Goal: Task Accomplishment & Management: Use online tool/utility

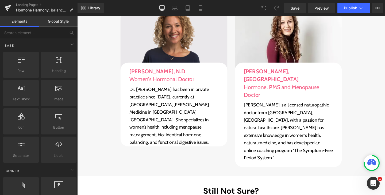
scroll to position [4780, 0]
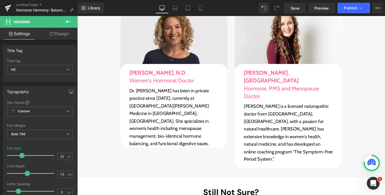
click at [58, 31] on link "Design" at bounding box center [59, 34] width 39 height 12
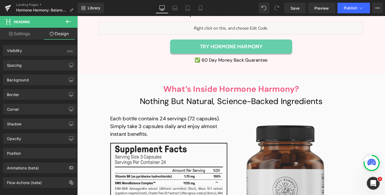
scroll to position [4273, 0]
click at [173, 10] on icon at bounding box center [174, 7] width 5 height 5
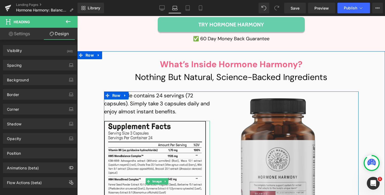
scroll to position [4251, 0]
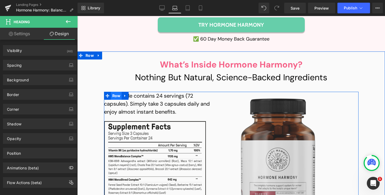
click at [116, 92] on span "Row" at bounding box center [116, 96] width 11 height 8
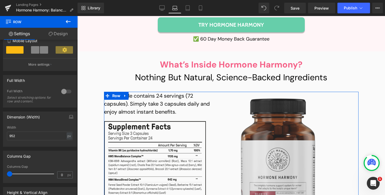
scroll to position [109, 0]
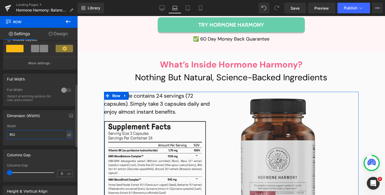
click at [31, 136] on input "952" at bounding box center [40, 134] width 66 height 9
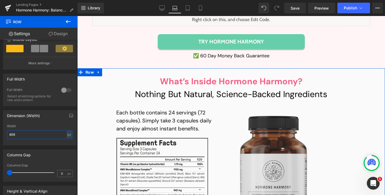
scroll to position [4235, 0]
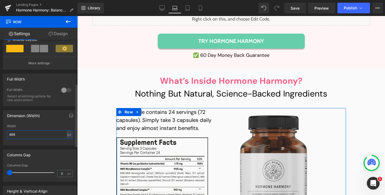
click at [31, 135] on input "859" at bounding box center [40, 134] width 66 height 9
type input "870"
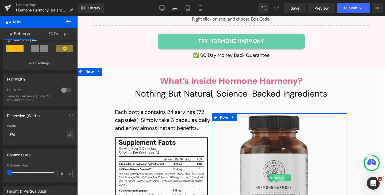
click at [275, 175] on span "Image" at bounding box center [279, 178] width 11 height 6
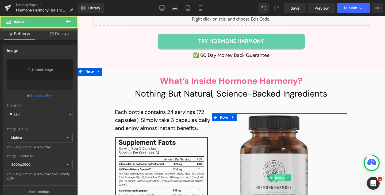
type input "[URL][DOMAIN_NAME]"
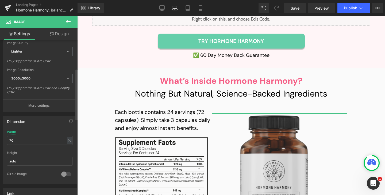
scroll to position [88, 0]
click at [31, 140] on input "70" at bounding box center [40, 138] width 66 height 9
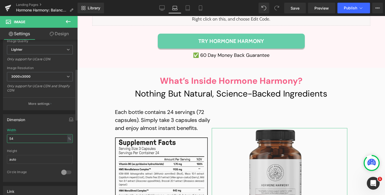
click at [31, 140] on input "54" at bounding box center [40, 138] width 66 height 9
type input "70"
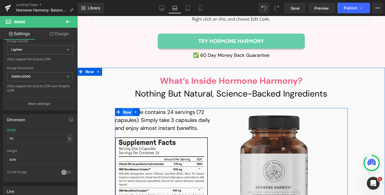
click at [125, 109] on span "Row" at bounding box center [127, 113] width 11 height 8
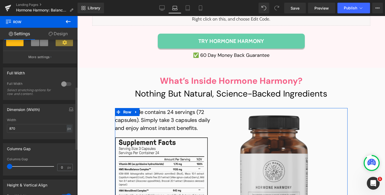
scroll to position [116, 0]
click at [25, 131] on input "870" at bounding box center [40, 127] width 66 height 9
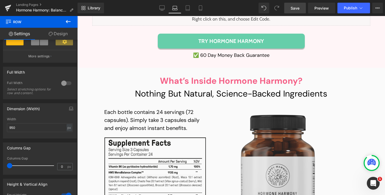
click at [296, 5] on link "Save" at bounding box center [295, 8] width 22 height 11
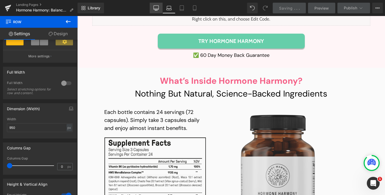
click at [154, 7] on link "Desktop" at bounding box center [156, 8] width 13 height 11
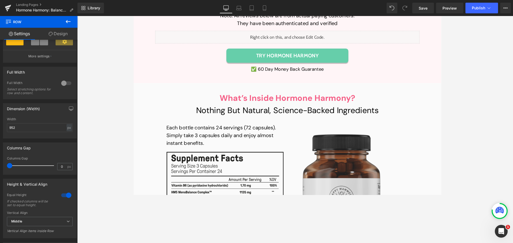
scroll to position [4259, 0]
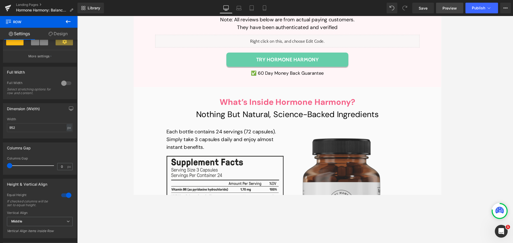
click at [385, 11] on link "Preview" at bounding box center [449, 8] width 27 height 11
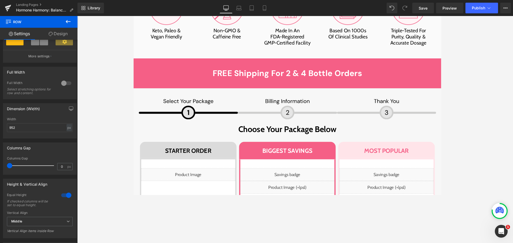
scroll to position [3618, 0]
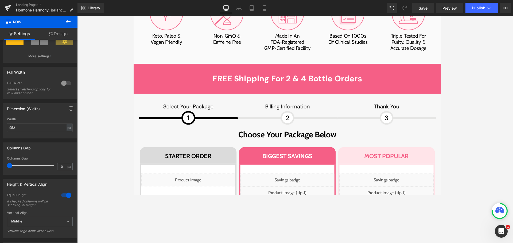
click at [227, 9] on icon at bounding box center [225, 7] width 5 height 5
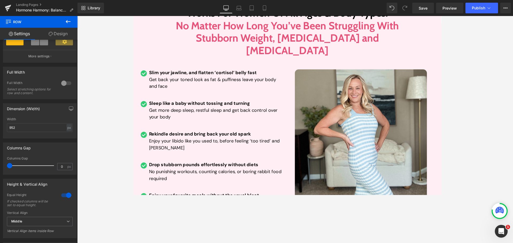
scroll to position [3404, 0]
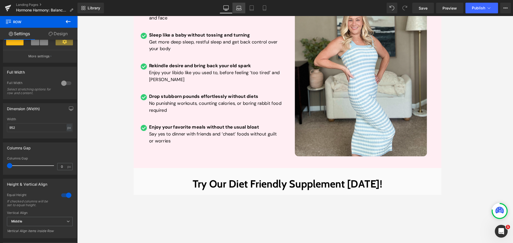
click at [240, 9] on icon at bounding box center [238, 7] width 5 height 5
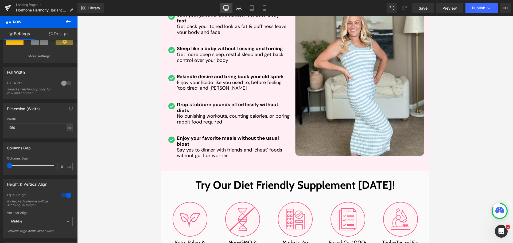
click at [226, 7] on icon at bounding box center [225, 7] width 5 height 5
type input "952"
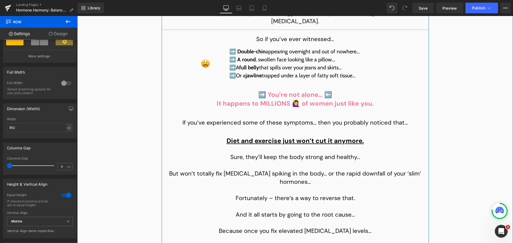
scroll to position [1154, 0]
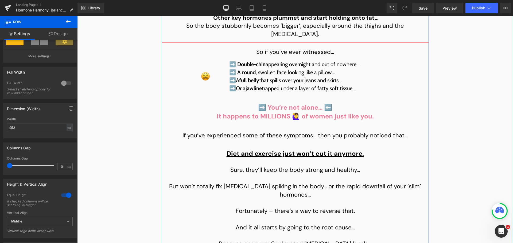
click at [279, 103] on div "➡️ You’re not alone… ⬅️ It happens to MILLIONS 🙋‍♀️ of women just like you. Tex…" at bounding box center [295, 112] width 267 height 18
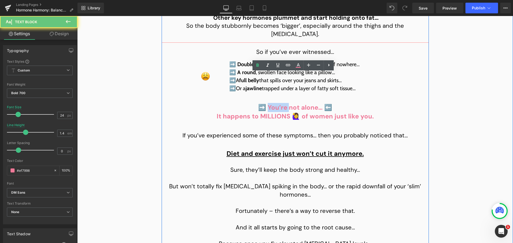
click at [279, 103] on span "➡️ You’re not alone… ⬅️" at bounding box center [295, 107] width 74 height 8
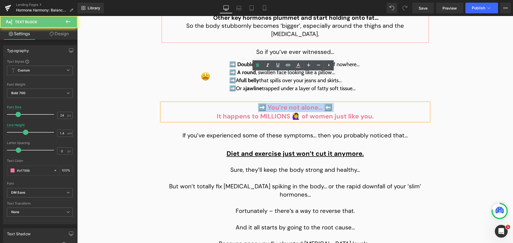
click at [279, 103] on span "➡️ You’re not alone… ⬅️" at bounding box center [295, 107] width 74 height 8
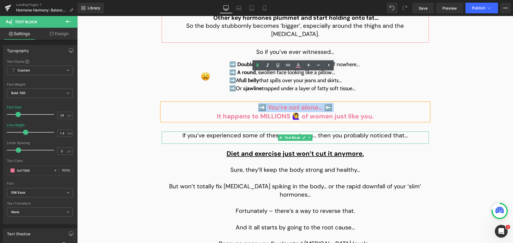
click at [272, 132] on p "If you’ve experienced some of these symptoms… then you probably noticed that…" at bounding box center [295, 136] width 267 height 8
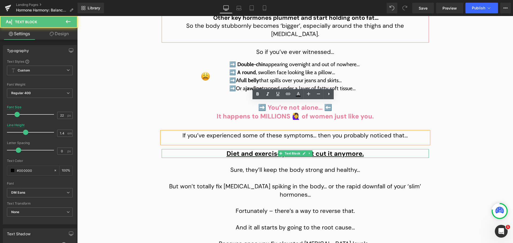
click at [272, 150] on span "Diet and exercise just won’t cut it anymore." at bounding box center [295, 154] width 137 height 8
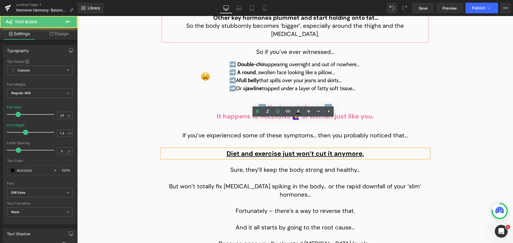
click at [270, 166] on span "Sure, they’ll keep the body strong and healthy…" at bounding box center [295, 170] width 130 height 8
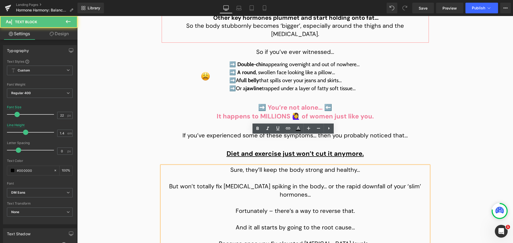
click at [270, 195] on p at bounding box center [295, 203] width 267 height 8
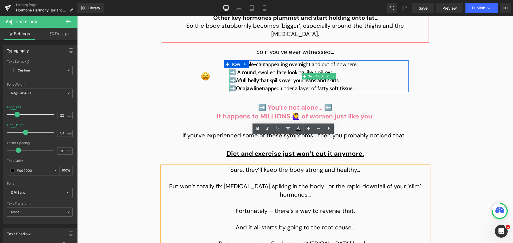
click at [268, 84] on p "➡️ Or a jawline trapped under a layer of fatty soft tissue…" at bounding box center [319, 88] width 180 height 8
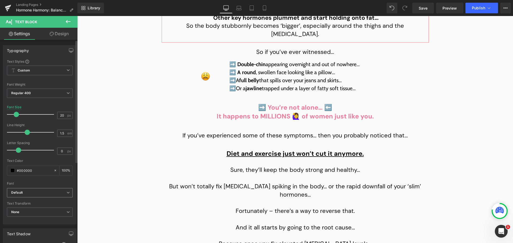
click at [46, 189] on span "Default" at bounding box center [40, 192] width 66 height 9
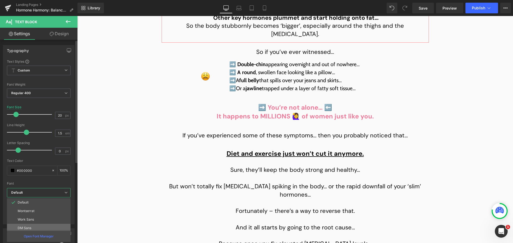
click at [29, 195] on li "DM Sans" at bounding box center [40, 228] width 66 height 9
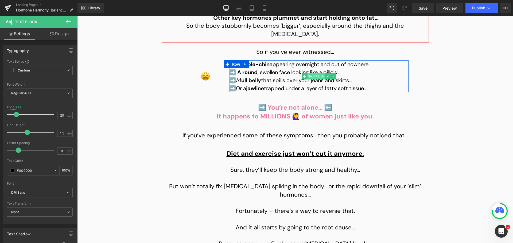
click at [309, 73] on span "Text Block" at bounding box center [316, 76] width 18 height 6
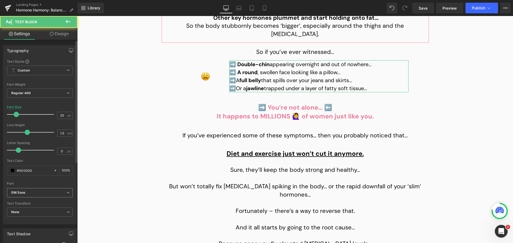
click at [45, 190] on span "DM Sans" at bounding box center [40, 192] width 66 height 9
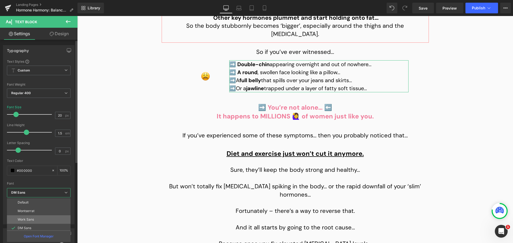
scroll to position [27, 0]
click at [31, 195] on li "Cabin" at bounding box center [40, 227] width 66 height 9
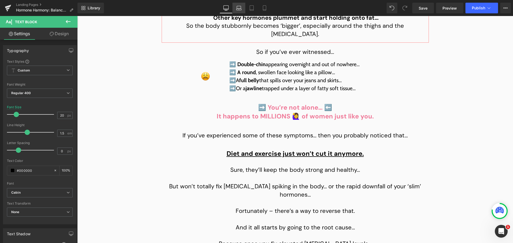
drag, startPoint x: 235, startPoint y: 7, endPoint x: 115, endPoint y: 57, distance: 130.3
click at [235, 7] on link "Laptop" at bounding box center [239, 8] width 13 height 11
type input "19"
type input "100"
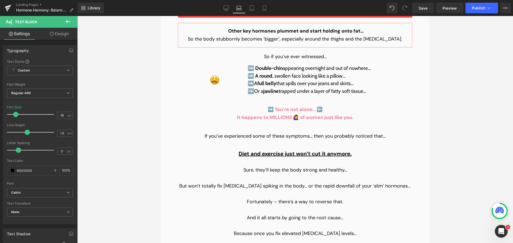
scroll to position [1123, 0]
click at [292, 106] on div "➡️ You’re not alone… ⬅️ It happens to MILLIONS 🙋‍♀️ of women just like you. Tex…" at bounding box center [295, 114] width 234 height 16
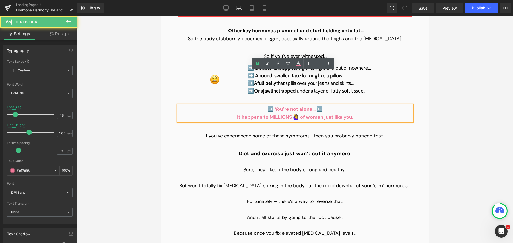
click at [285, 106] on span "➡️ You’re not alone… ⬅️" at bounding box center [295, 109] width 55 height 6
click at [280, 135] on span at bounding box center [281, 138] width 6 height 6
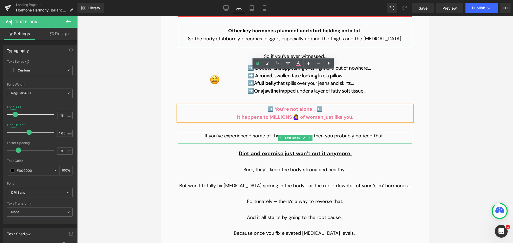
click at [271, 132] on p "If you’ve experienced some of these symptoms… then you probably noticed that…" at bounding box center [295, 136] width 234 height 8
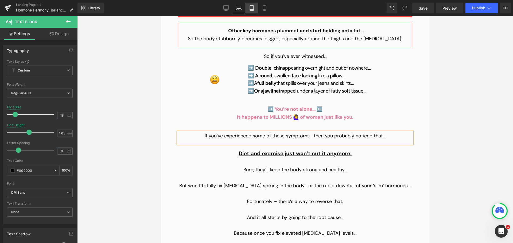
click at [251, 9] on icon at bounding box center [251, 7] width 5 height 5
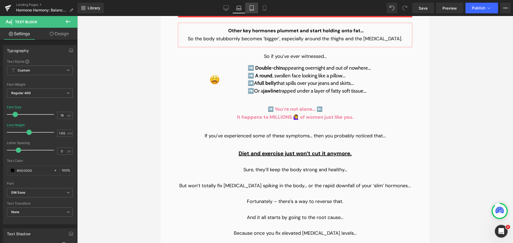
type input "17"
type input "1.3"
type input "100"
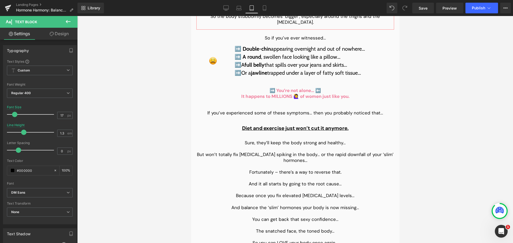
scroll to position [1148, 0]
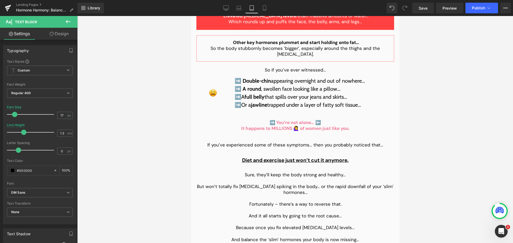
click at [276, 120] on div "➡️ You’re not alone… ⬅️ It happens to MILLIONS 🙋‍♀️ of women just like you. Tex…" at bounding box center [295, 126] width 198 height 12
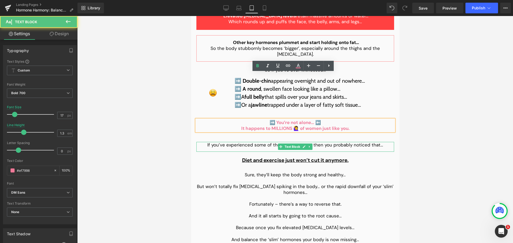
click at [272, 142] on p "If you’ve experienced some of these symptoms… then you probably noticed that…" at bounding box center [295, 145] width 198 height 6
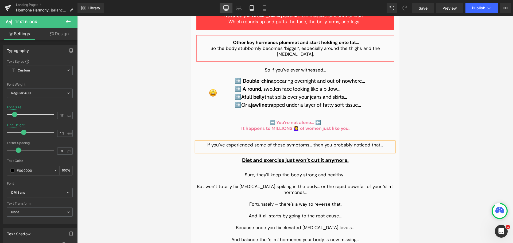
click at [228, 8] on icon at bounding box center [225, 7] width 5 height 5
type input "22"
type input "1.4"
type input "100"
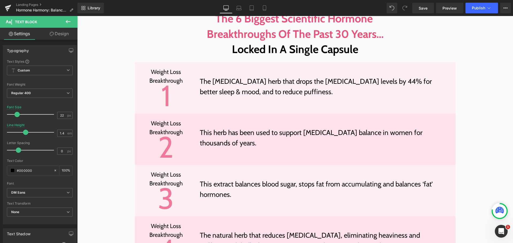
scroll to position [1798, 0]
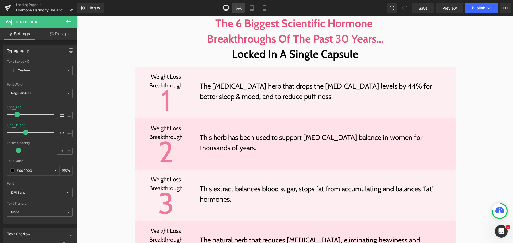
click at [238, 6] on icon at bounding box center [238, 7] width 5 height 5
type input "18"
type input "1.65"
type input "100"
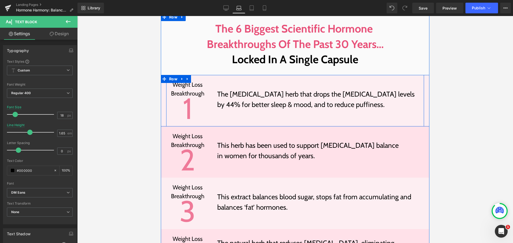
scroll to position [1769, 0]
click at [249, 90] on p "The [MEDICAL_DATA] herb that drops the [MEDICAL_DATA] levels by 44% for better …" at bounding box center [316, 100] width 199 height 21
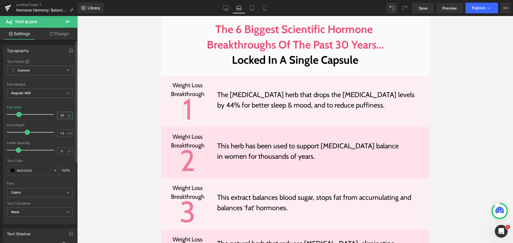
click at [61, 115] on input "26" at bounding box center [61, 115] width 9 height 7
click at [60, 116] on input "26" at bounding box center [61, 115] width 9 height 7
type input "24"
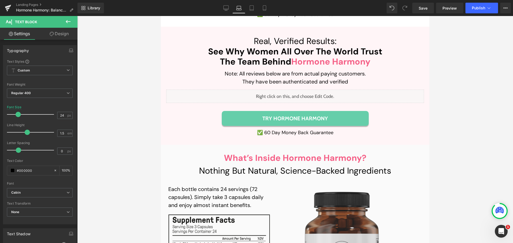
scroll to position [4204, 0]
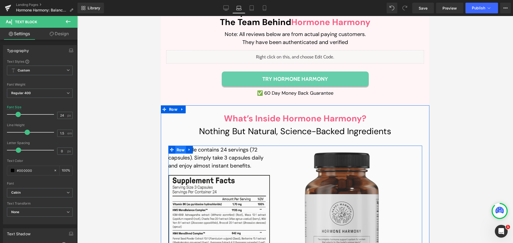
click at [176, 146] on span "Row" at bounding box center [180, 150] width 11 height 8
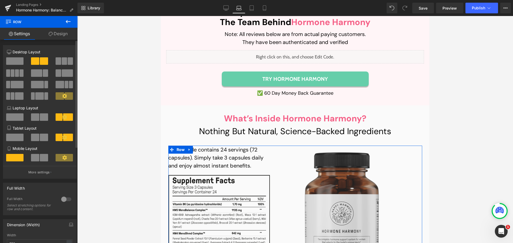
click at [63, 118] on icon at bounding box center [64, 117] width 5 height 5
click at [49, 173] on button "More settings" at bounding box center [39, 172] width 73 height 13
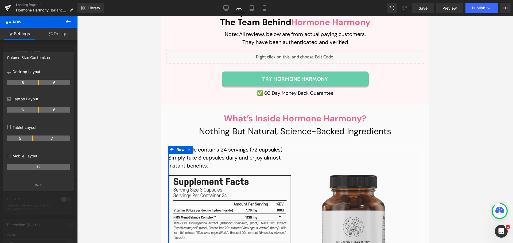
drag, startPoint x: 33, startPoint y: 110, endPoint x: 36, endPoint y: 109, distance: 3.6
click at [36, 109] on th "6" at bounding box center [23, 110] width 32 height 6
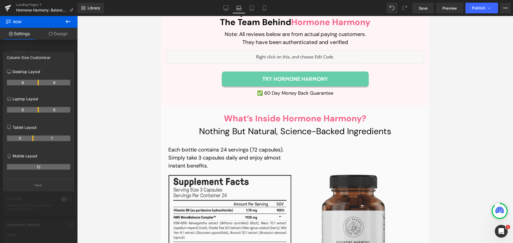
click at [66, 24] on icon at bounding box center [68, 21] width 6 height 6
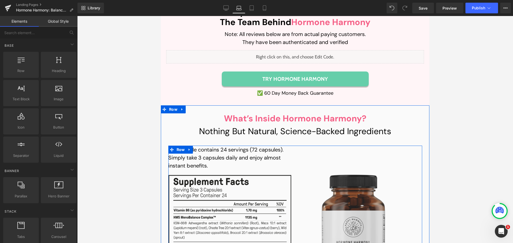
click at [300, 146] on div "Image Row" at bounding box center [358, 234] width 127 height 176
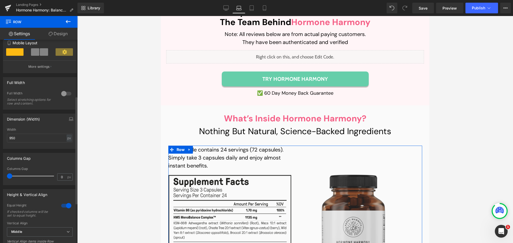
scroll to position [107, 0]
click at [24, 135] on input "950" at bounding box center [40, 137] width 66 height 9
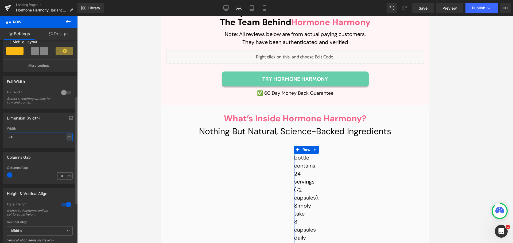
type input "800"
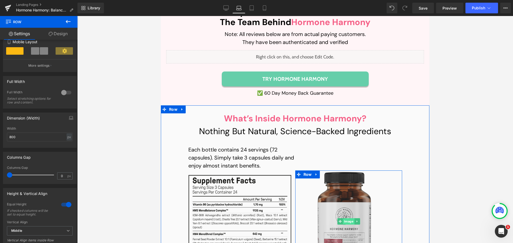
click at [345, 195] on span "Image" at bounding box center [348, 222] width 11 height 6
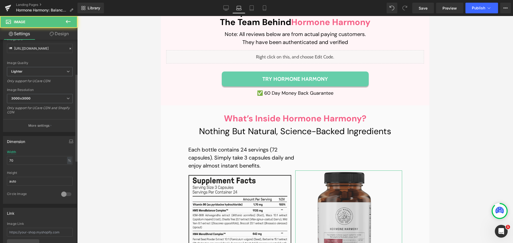
scroll to position [80, 0]
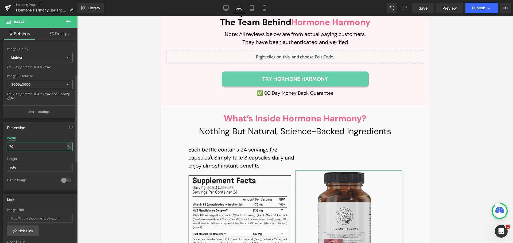
click at [37, 147] on input "70" at bounding box center [40, 146] width 66 height 9
type input "100"
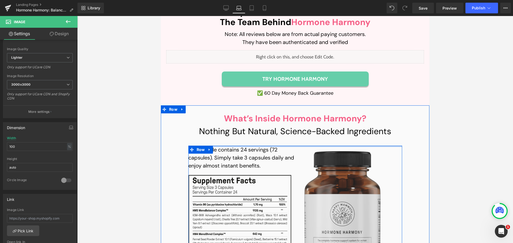
click at [299, 146] on div at bounding box center [295, 146] width 214 height 1
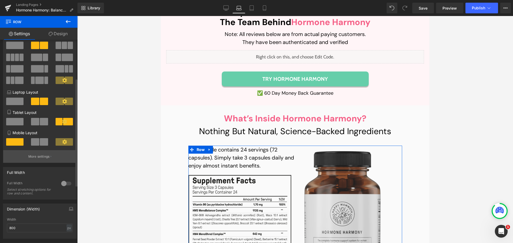
scroll to position [107, 0]
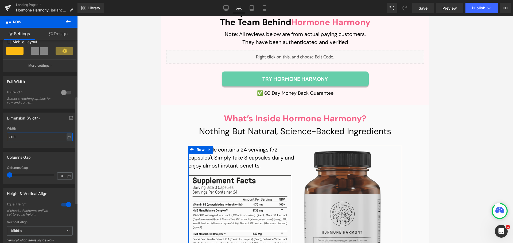
click at [25, 136] on input "800" at bounding box center [40, 137] width 66 height 9
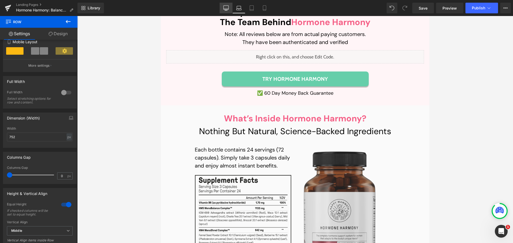
click at [222, 8] on link "Desktop" at bounding box center [226, 8] width 13 height 11
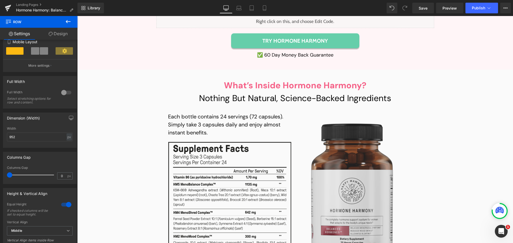
scroll to position [4254, 0]
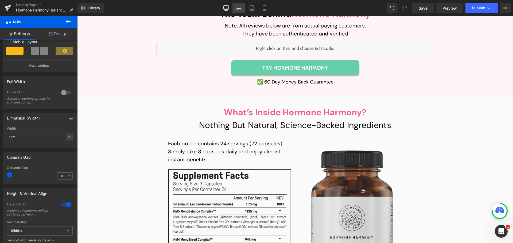
click at [237, 9] on icon at bounding box center [238, 7] width 5 height 5
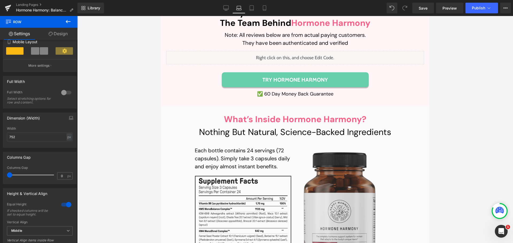
scroll to position [4204, 0]
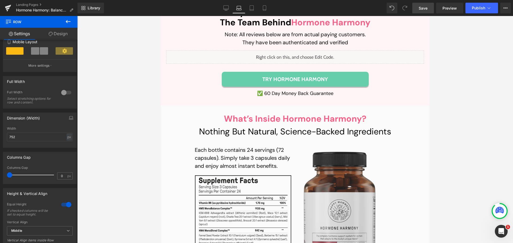
drag, startPoint x: 420, startPoint y: 10, endPoint x: 79, endPoint y: 75, distance: 346.9
click at [385, 10] on span "Save" at bounding box center [423, 8] width 9 height 6
click at [253, 5] on icon at bounding box center [251, 7] width 5 height 5
type input "952"
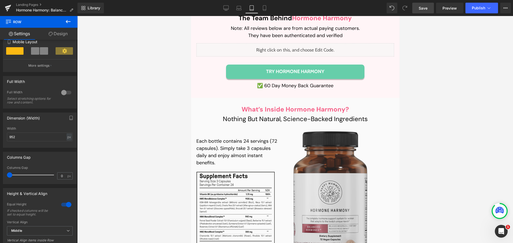
scroll to position [5758, 0]
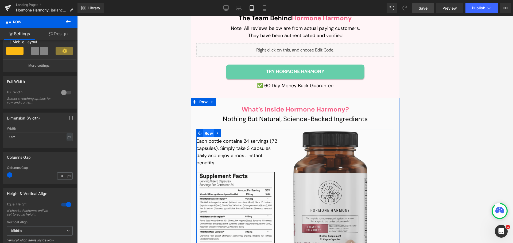
click at [208, 130] on span "Row" at bounding box center [208, 134] width 11 height 8
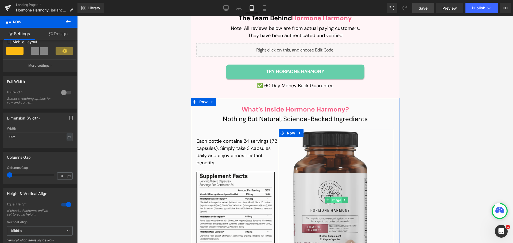
click at [333, 195] on span "Image" at bounding box center [336, 200] width 11 height 6
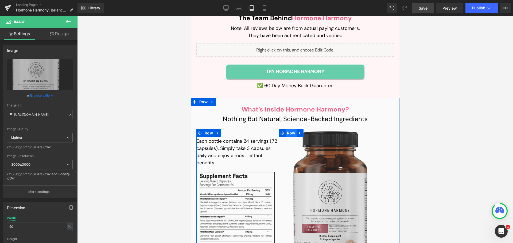
click at [289, 129] on span "Row" at bounding box center [290, 133] width 11 height 8
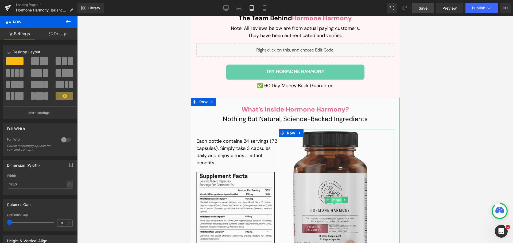
click at [334, 195] on span "Image" at bounding box center [336, 200] width 11 height 6
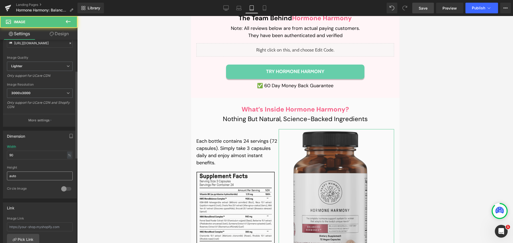
scroll to position [80, 0]
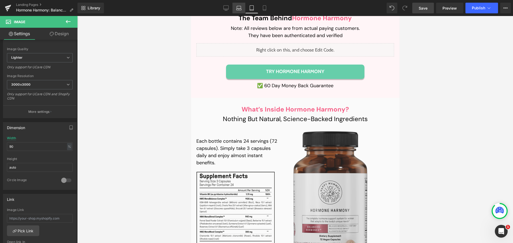
click at [237, 5] on link "Laptop" at bounding box center [239, 8] width 13 height 11
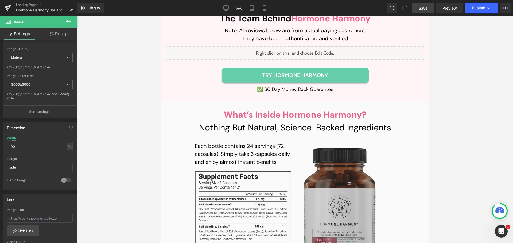
scroll to position [4213, 0]
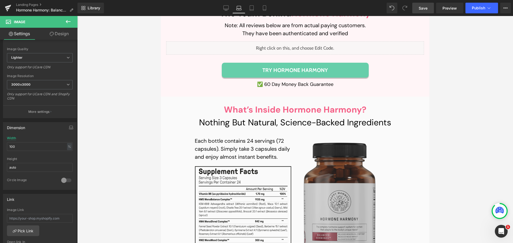
click at [342, 141] on div "Image" at bounding box center [345, 209] width 100 height 137
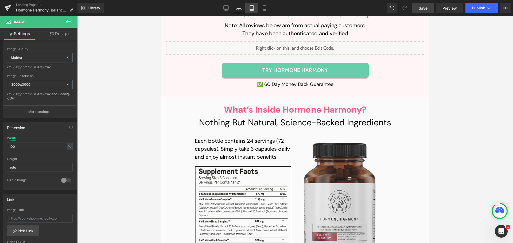
drag, startPoint x: 251, startPoint y: 5, endPoint x: 120, endPoint y: 74, distance: 147.5
click at [251, 5] on link "Tablet" at bounding box center [251, 8] width 13 height 11
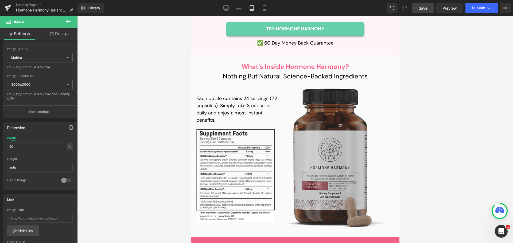
scroll to position [5764, 0]
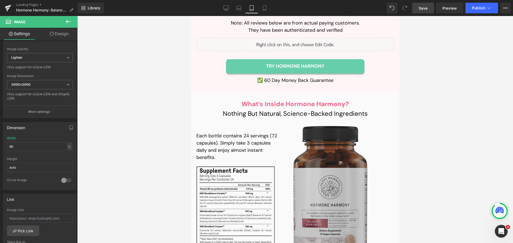
click at [333, 124] on img at bounding box center [336, 194] width 104 height 141
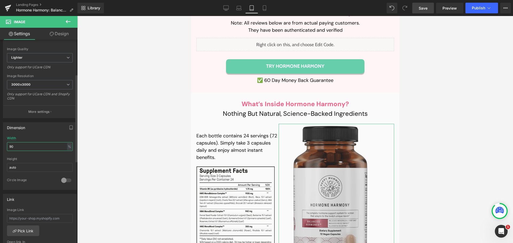
click at [36, 147] on input "90" at bounding box center [40, 146] width 66 height 9
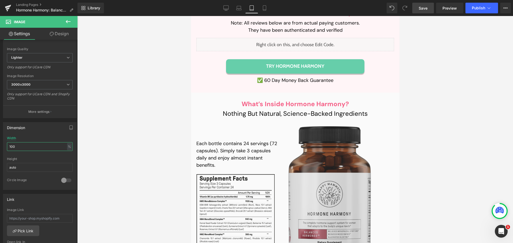
type input "100"
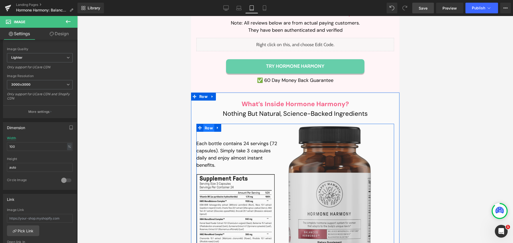
click at [209, 124] on span "Row" at bounding box center [208, 128] width 11 height 8
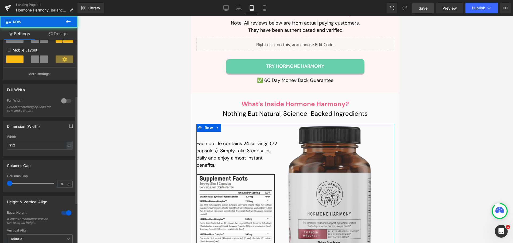
scroll to position [134, 0]
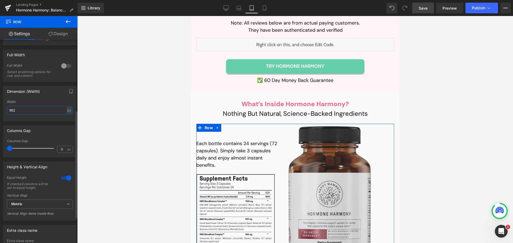
click at [30, 112] on input "952" at bounding box center [40, 110] width 66 height 9
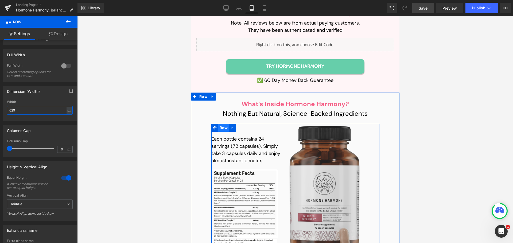
click at [225, 124] on span "Row" at bounding box center [223, 128] width 11 height 8
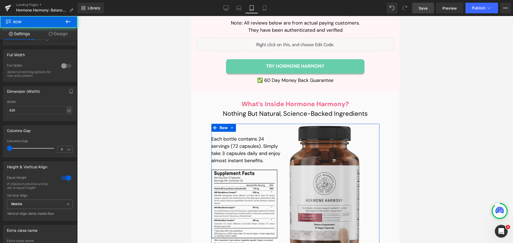
click at [57, 31] on link "Design" at bounding box center [58, 34] width 39 height 12
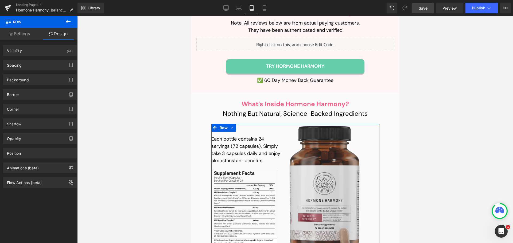
click at [29, 33] on link "Settings" at bounding box center [19, 34] width 39 height 12
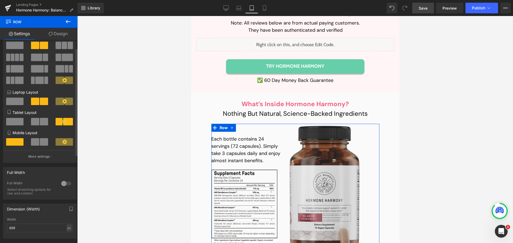
scroll to position [0, 0]
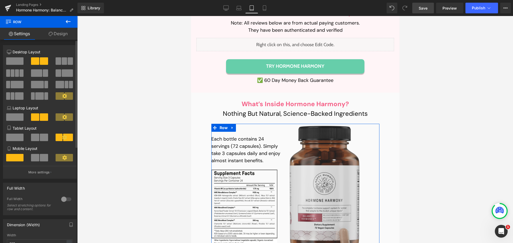
drag, startPoint x: 38, startPoint y: 173, endPoint x: 39, endPoint y: 170, distance: 3.2
click at [38, 173] on p "More settings" at bounding box center [38, 172] width 21 height 5
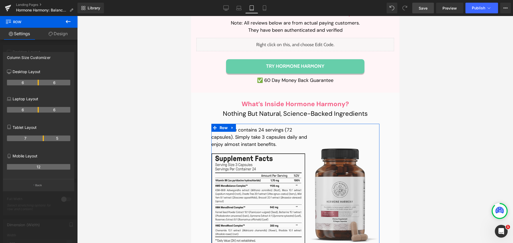
drag, startPoint x: 32, startPoint y: 139, endPoint x: 41, endPoint y: 138, distance: 9.1
click at [41, 138] on th "7" at bounding box center [25, 139] width 37 height 6
click at [49, 33] on icon at bounding box center [51, 34] width 4 height 4
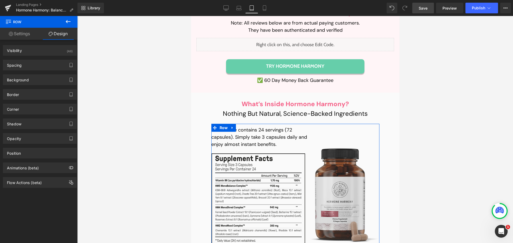
click at [26, 34] on link "Settings" at bounding box center [19, 34] width 39 height 12
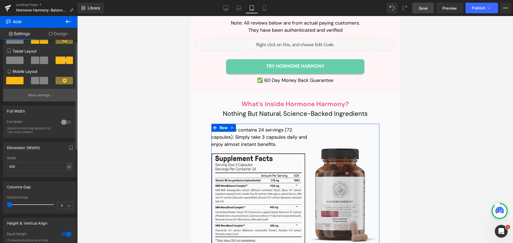
scroll to position [107, 0]
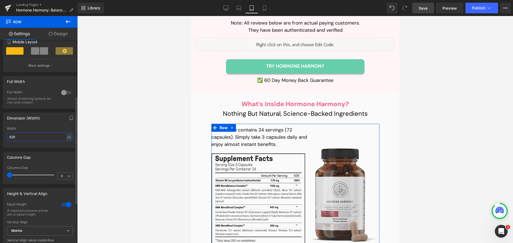
click at [23, 138] on input "629" at bounding box center [40, 137] width 66 height 9
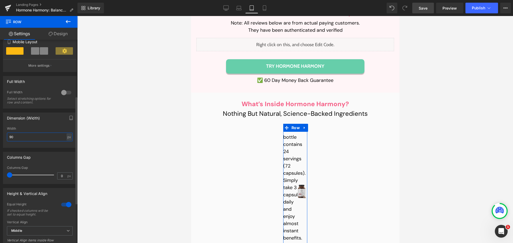
type input "9"
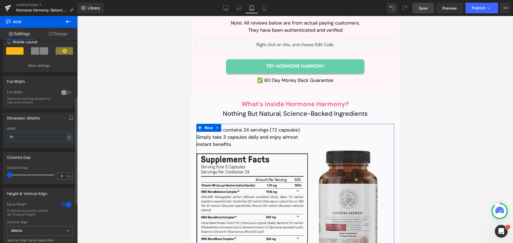
type input "700"
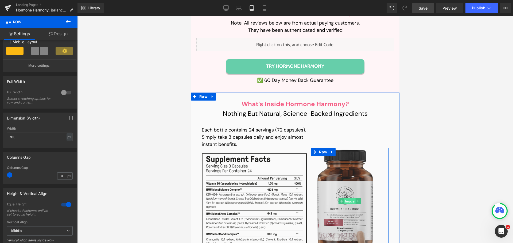
click at [347, 195] on span "Image" at bounding box center [349, 201] width 11 height 6
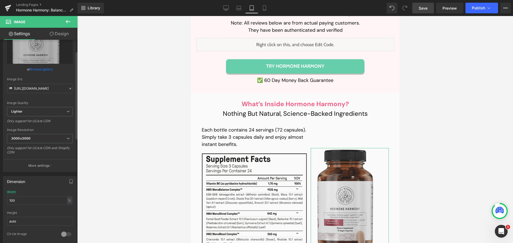
scroll to position [27, 0]
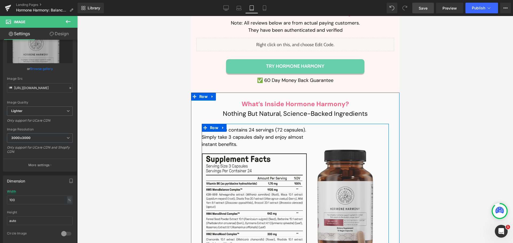
click at [317, 124] on div "Image Row" at bounding box center [350, 201] width 78 height 155
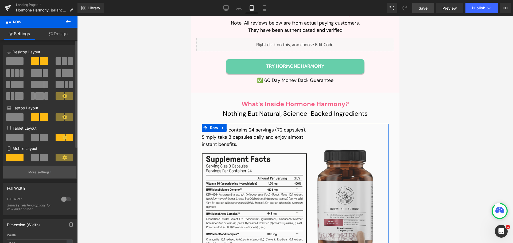
click at [34, 173] on p "More settings" at bounding box center [38, 172] width 21 height 5
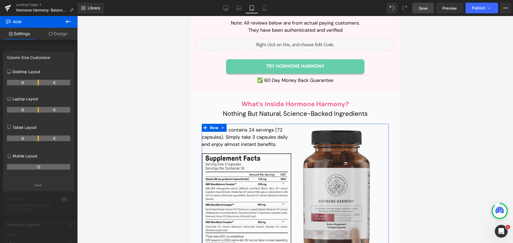
drag, startPoint x: 42, startPoint y: 137, endPoint x: 40, endPoint y: 138, distance: 3.0
click at [40, 138] on tr "6 6" at bounding box center [38, 139] width 63 height 6
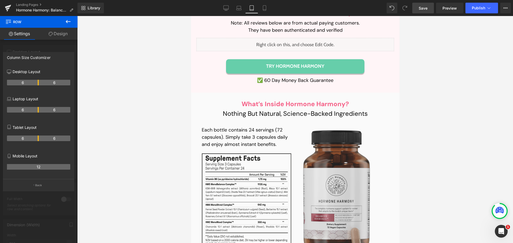
click at [385, 10] on span "Save" at bounding box center [423, 8] width 9 height 6
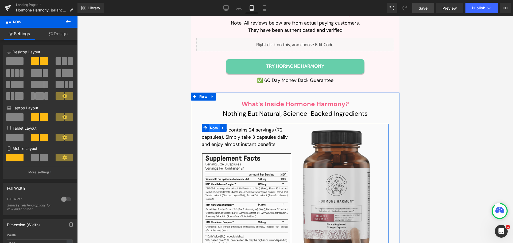
click at [211, 124] on span "Row" at bounding box center [213, 128] width 11 height 8
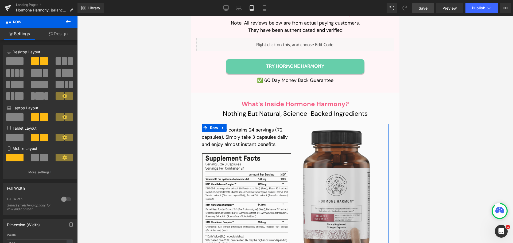
click at [56, 32] on link "Design" at bounding box center [58, 34] width 39 height 12
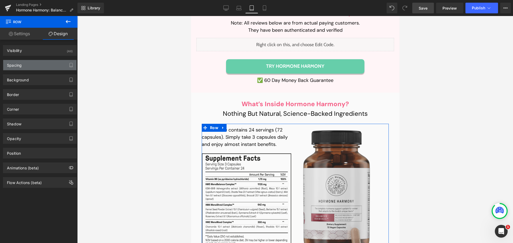
click at [26, 65] on div "Spacing" at bounding box center [39, 65] width 73 height 10
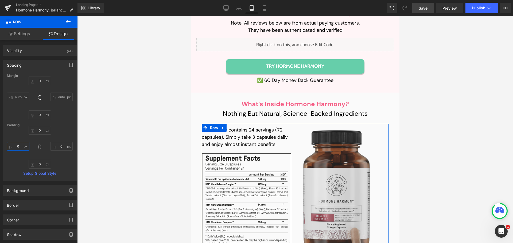
click at [19, 144] on input "0" at bounding box center [18, 146] width 22 height 9
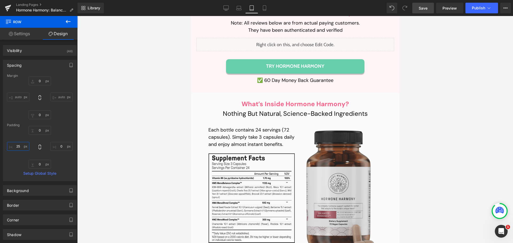
type input "25"
click at [385, 9] on link "Save" at bounding box center [423, 8] width 22 height 11
click at [220, 8] on icon at bounding box center [220, 7] width 5 height 5
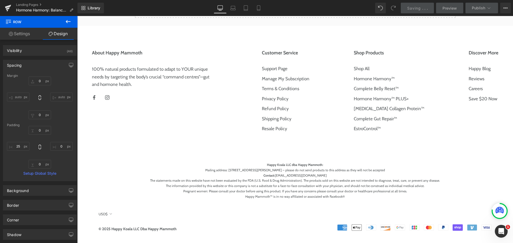
type input "0"
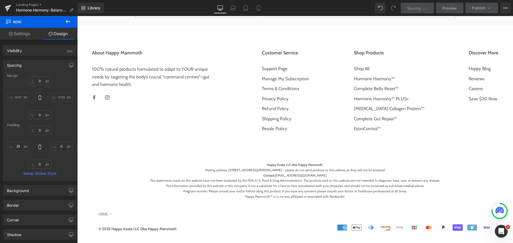
type input "0"
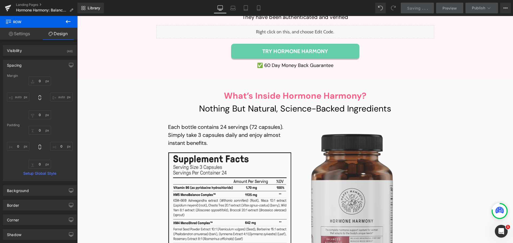
scroll to position [4261, 0]
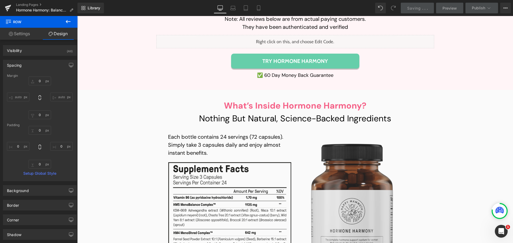
click at [234, 163] on div "Image" at bounding box center [231, 236] width 127 height 146
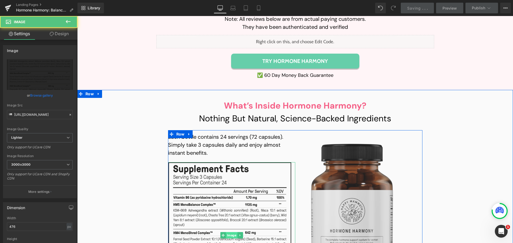
click at [230, 195] on span "Image" at bounding box center [231, 236] width 11 height 6
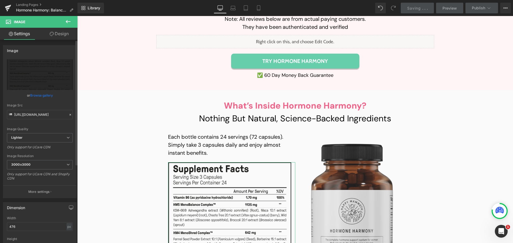
click at [36, 95] on link "Browse gallery" at bounding box center [41, 95] width 23 height 9
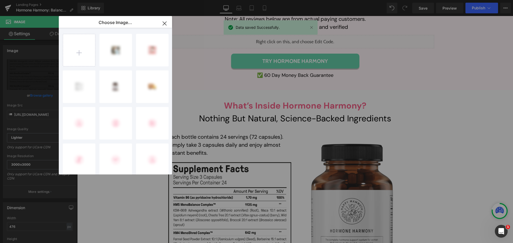
click at [78, 45] on input "file" at bounding box center [79, 50] width 32 height 32
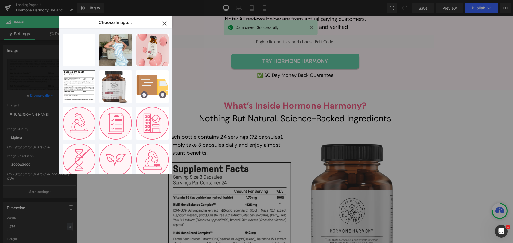
type input "C:\fakepath\image 65 (2).png"
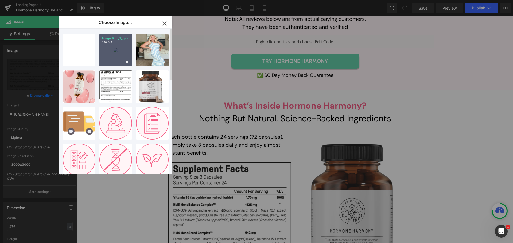
click at [113, 54] on div "image 6... _2_.png 1.16 MB" at bounding box center [115, 50] width 33 height 33
type input "[URL][DOMAIN_NAME]"
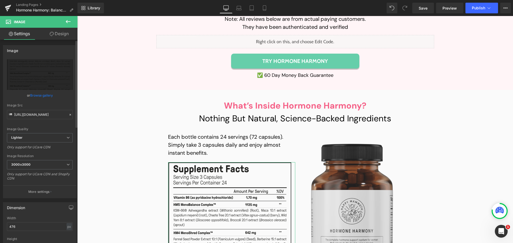
click at [40, 97] on link "Browse gallery" at bounding box center [41, 95] width 23 height 9
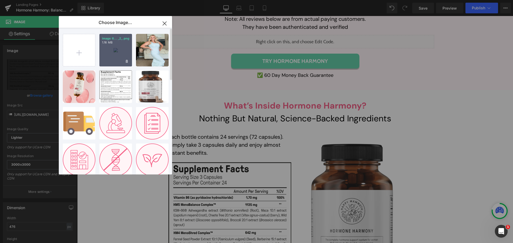
click at [114, 57] on div "image 6... _2_.png 1.16 MB" at bounding box center [115, 50] width 33 height 33
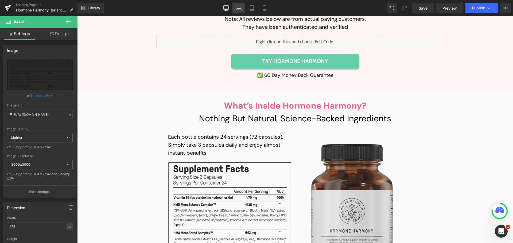
click at [242, 6] on link "Laptop" at bounding box center [239, 8] width 13 height 11
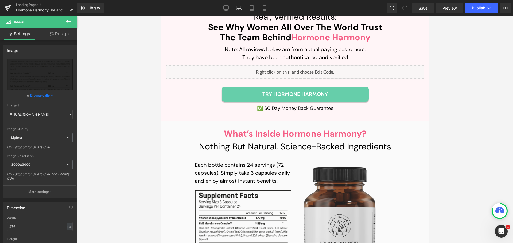
scroll to position [4212, 0]
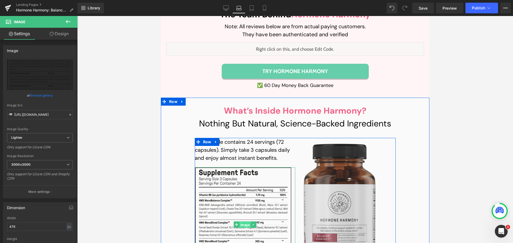
click at [245, 195] on span "Image" at bounding box center [244, 225] width 11 height 6
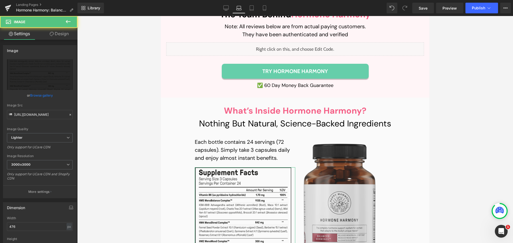
click at [62, 33] on link "Design" at bounding box center [59, 34] width 39 height 12
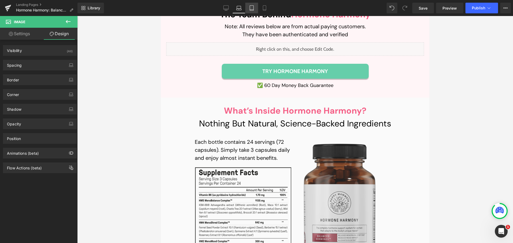
click at [251, 6] on icon at bounding box center [251, 7] width 5 height 5
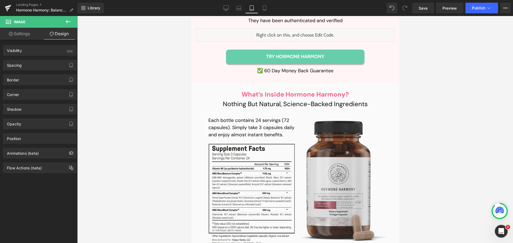
scroll to position [5768, 0]
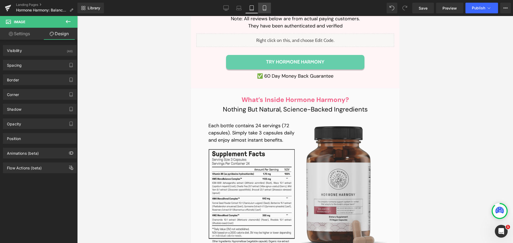
click at [265, 9] on icon at bounding box center [264, 7] width 5 height 5
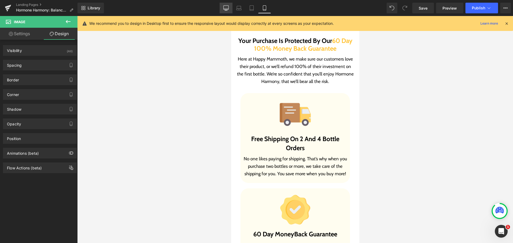
scroll to position [0, 0]
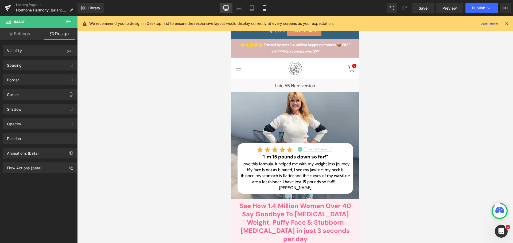
click at [224, 7] on icon at bounding box center [226, 8] width 5 height 4
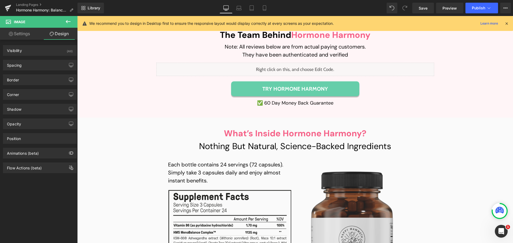
scroll to position [4240, 0]
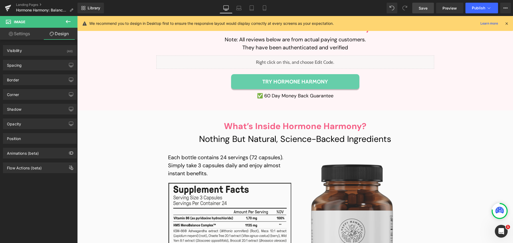
click at [385, 8] on span "Save" at bounding box center [423, 8] width 9 height 6
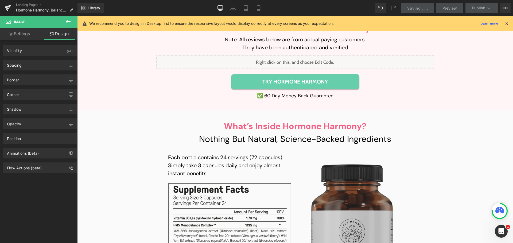
scroll to position [4267, 0]
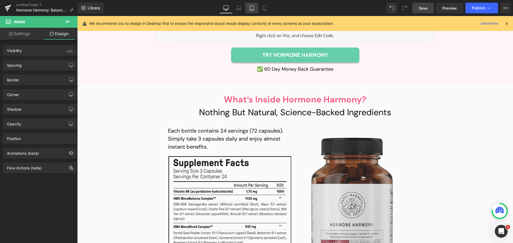
click at [251, 7] on icon at bounding box center [251, 7] width 5 height 5
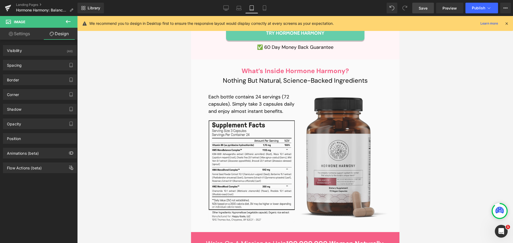
scroll to position [5773, 0]
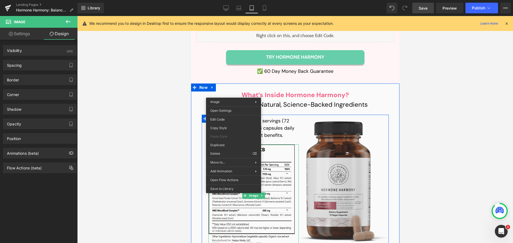
click at [234, 145] on img at bounding box center [253, 196] width 90 height 102
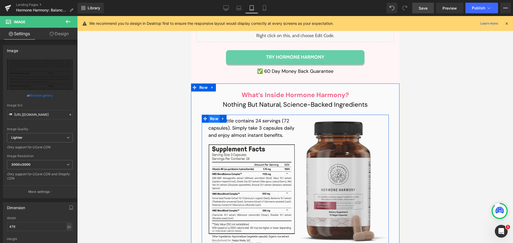
drag, startPoint x: 209, startPoint y: 37, endPoint x: 374, endPoint y: 52, distance: 165.8
click at [209, 115] on span "Row" at bounding box center [213, 119] width 11 height 8
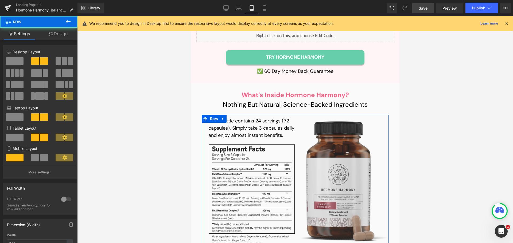
click at [61, 35] on link "Design" at bounding box center [58, 34] width 39 height 12
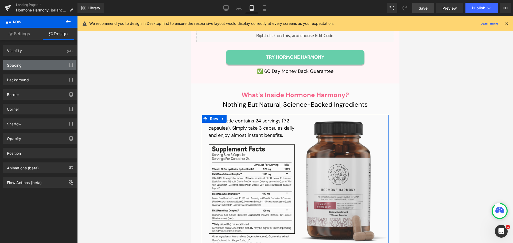
click at [32, 61] on div "Spacing" at bounding box center [39, 65] width 73 height 10
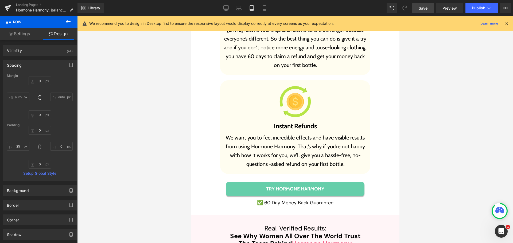
scroll to position [5532, 0]
click at [241, 6] on icon at bounding box center [239, 7] width 4 height 2
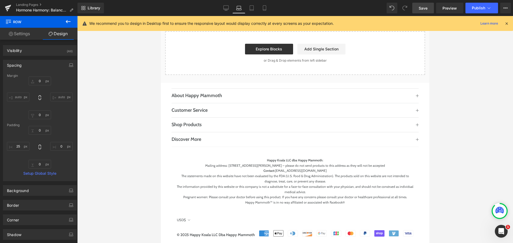
type input "0"
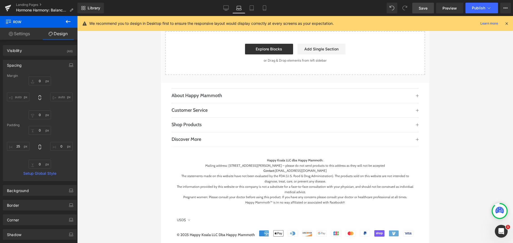
type input "0"
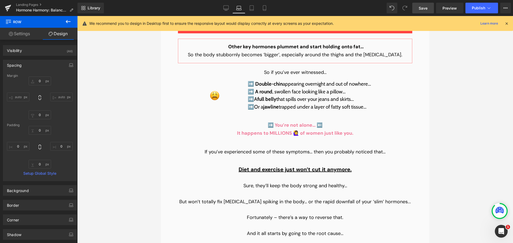
scroll to position [1091, 0]
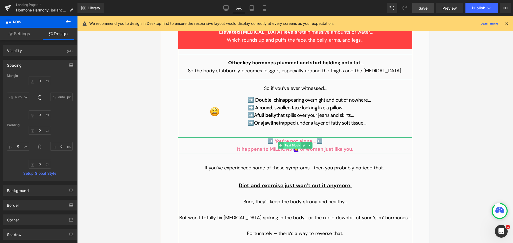
click at [284, 142] on span "Text Block" at bounding box center [293, 145] width 18 height 6
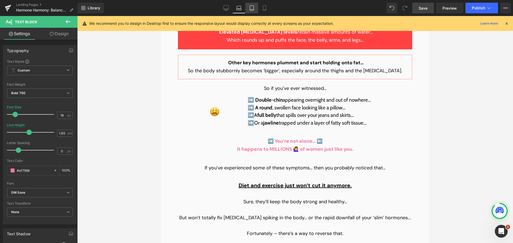
click at [249, 7] on link "Tablet" at bounding box center [251, 8] width 13 height 11
type input "17"
type input "1.3"
type input "100"
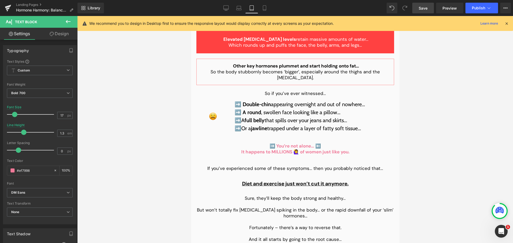
scroll to position [1120, 0]
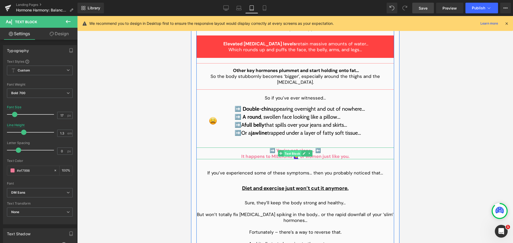
click at [288, 151] on span "Text Block" at bounding box center [292, 154] width 18 height 6
click at [288, 172] on span "Text Block" at bounding box center [292, 175] width 18 height 6
click at [290, 151] on span "Text Block" at bounding box center [292, 154] width 18 height 6
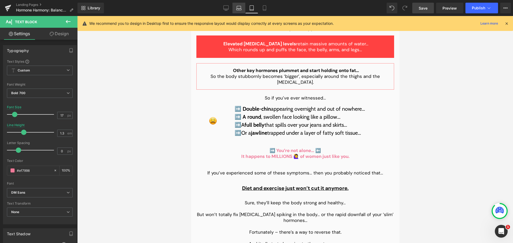
click at [239, 8] on icon at bounding box center [238, 7] width 5 height 5
type input "18"
type input "1.65"
type input "100"
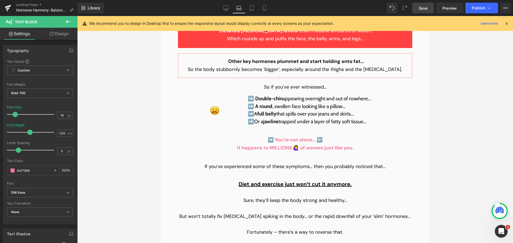
scroll to position [1092, 0]
click at [284, 136] on div "➡️ You’re not alone… ⬅️ It happens to MILLIONS 🙋‍♀️ of women just like you. Tex…" at bounding box center [295, 144] width 234 height 16
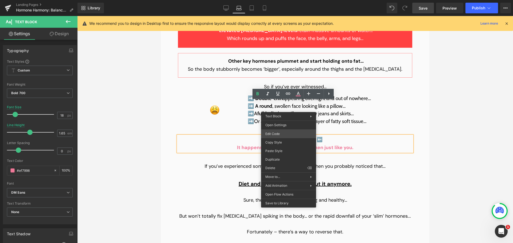
click at [284, 0] on div "Text Block You are previewing how the will restyle your page. You can not edit …" at bounding box center [256, 0] width 513 height 0
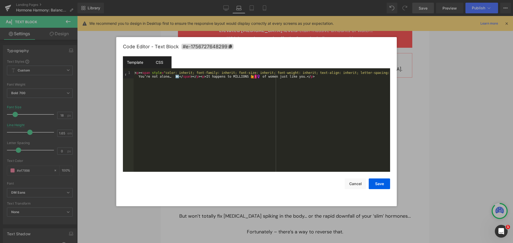
click at [157, 63] on div "CSS" at bounding box center [159, 62] width 24 height 12
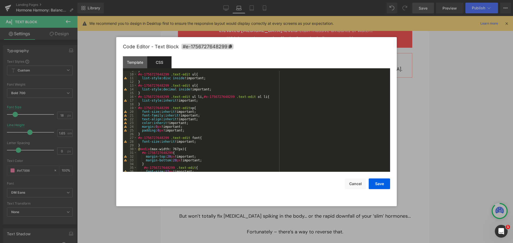
scroll to position [48, 0]
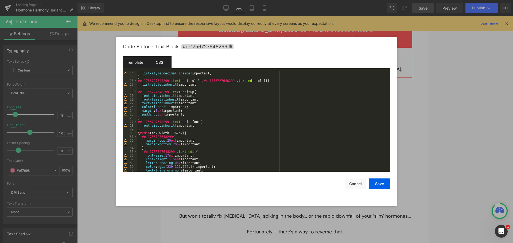
click at [136, 63] on div "Template" at bounding box center [135, 62] width 24 height 12
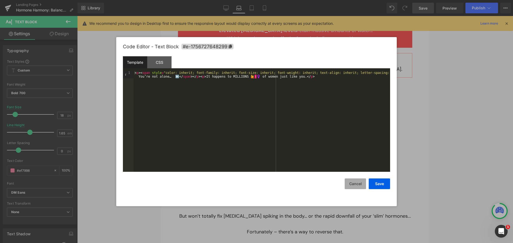
click at [354, 187] on button "Cancel" at bounding box center [355, 184] width 21 height 11
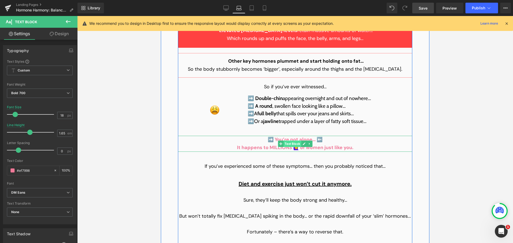
click at [289, 141] on span "Text Block" at bounding box center [293, 144] width 18 height 6
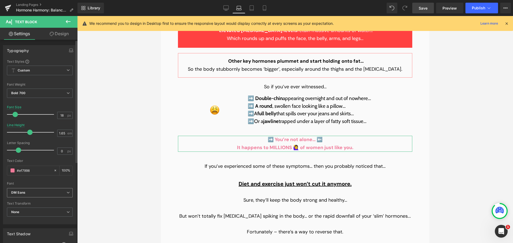
click at [36, 194] on b "DM Sans" at bounding box center [38, 193] width 55 height 5
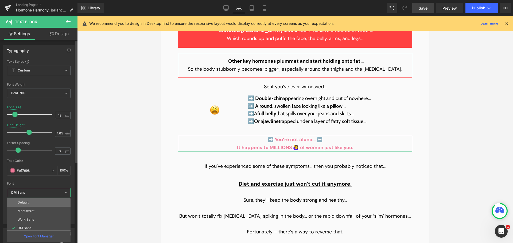
click at [36, 195] on li "Default" at bounding box center [40, 203] width 66 height 9
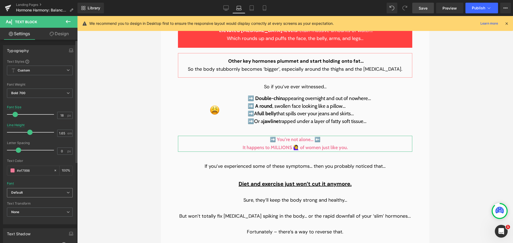
click at [42, 195] on span "Default" at bounding box center [40, 192] width 66 height 9
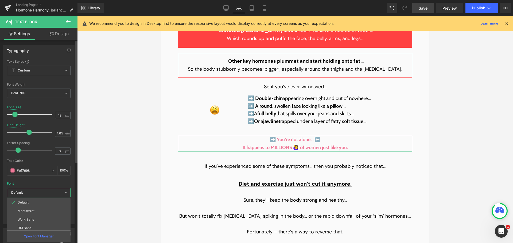
click at [38, 195] on li "DM Sans" at bounding box center [40, 228] width 66 height 9
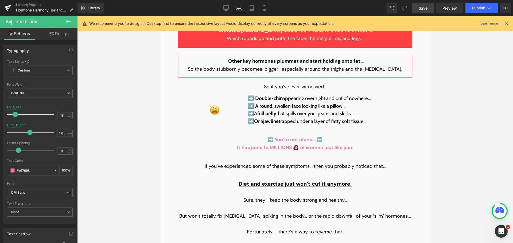
click at [385, 6] on span "Save" at bounding box center [423, 8] width 9 height 6
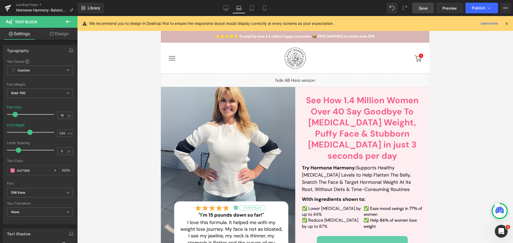
scroll to position [0, 0]
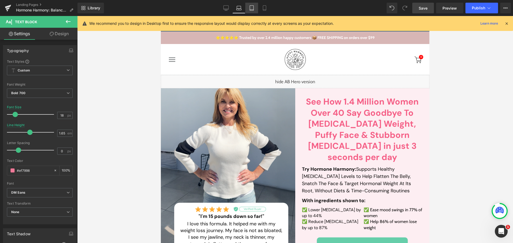
click at [248, 8] on link "Tablet" at bounding box center [251, 8] width 13 height 11
type input "17"
type input "1.3"
type input "100"
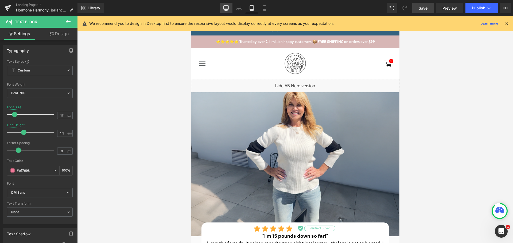
scroll to position [79, 0]
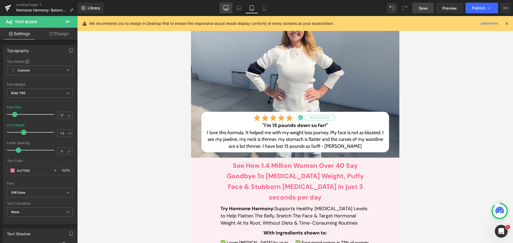
click at [225, 8] on icon at bounding box center [225, 7] width 5 height 5
type input "24"
type input "1.4"
type input "100"
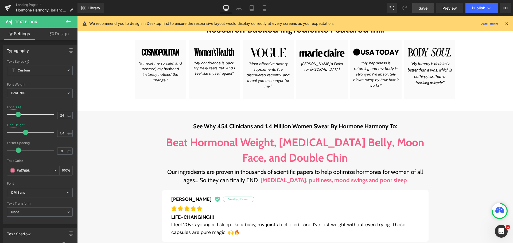
scroll to position [280, 0]
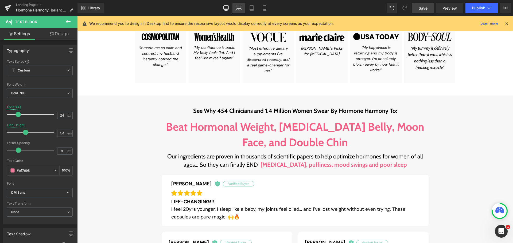
click at [237, 11] on link "Laptop" at bounding box center [239, 8] width 13 height 11
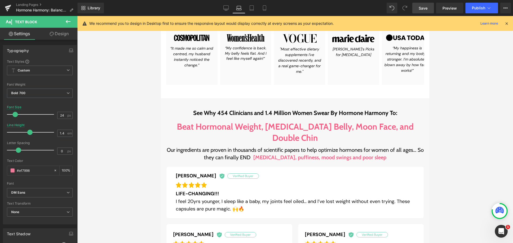
type input "18"
type input "1.65"
type input "100"
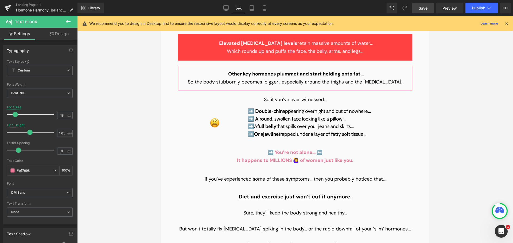
scroll to position [1132, 0]
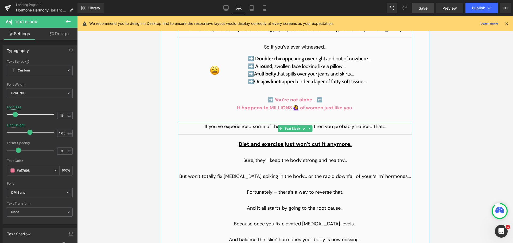
click at [279, 127] on icon at bounding box center [280, 128] width 3 height 3
click at [262, 123] on p "If you’ve experienced some of these symptoms… then you probably noticed that…" at bounding box center [295, 127] width 234 height 8
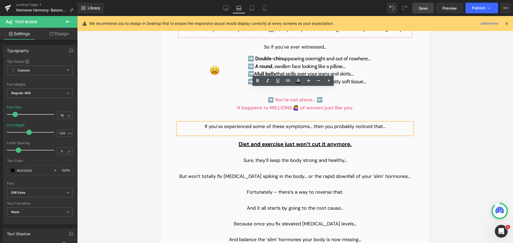
click at [279, 104] on p "It happens to MILLIONS 🙋‍♀️ of women just like you." at bounding box center [295, 108] width 234 height 8
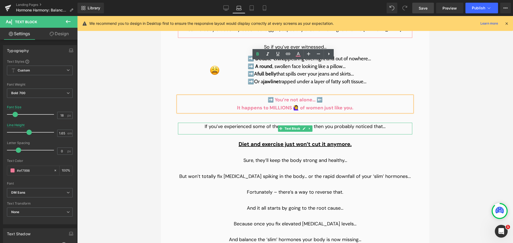
click at [273, 123] on p "If you’ve experienced some of these symptoms… then you probably noticed that…" at bounding box center [295, 127] width 234 height 8
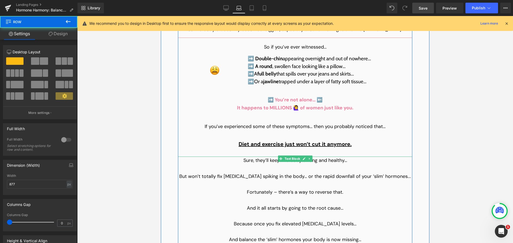
click at [268, 157] on span "Sure, they’ll keep the body strong and healthy…" at bounding box center [295, 160] width 104 height 6
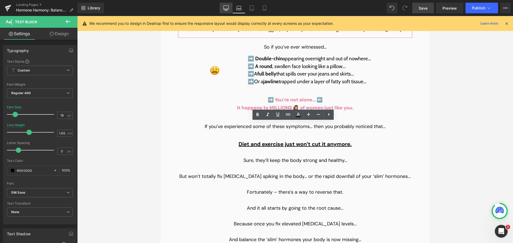
click at [228, 8] on icon at bounding box center [225, 7] width 5 height 5
type input "22"
type input "1.4"
type input "100"
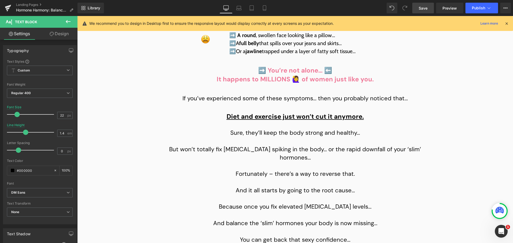
scroll to position [1165, 0]
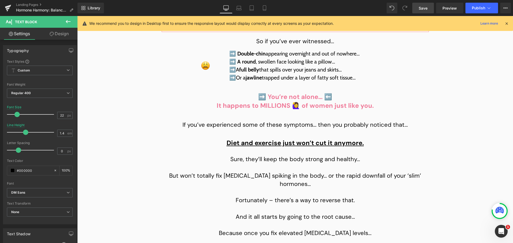
click at [280, 101] on p "It happens to MILLIONS 🙋‍♀️ of women just like you." at bounding box center [295, 105] width 267 height 9
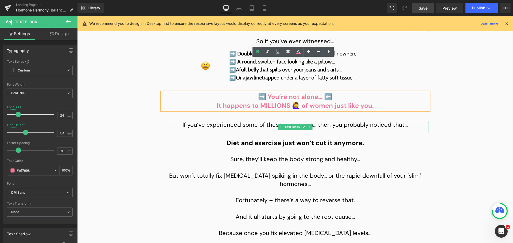
click at [271, 121] on p "If you’ve experienced some of these symptoms… then you probably noticed that…" at bounding box center [295, 125] width 267 height 8
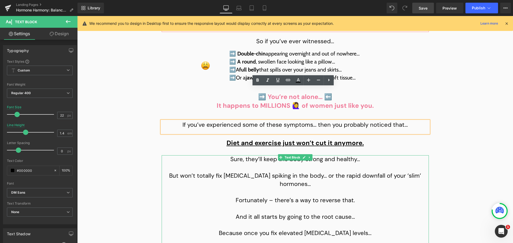
click at [265, 156] on span "Sure, they’ll keep the body strong and healthy…" at bounding box center [295, 160] width 130 height 8
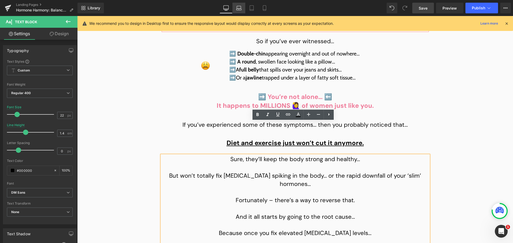
click at [239, 12] on link "Laptop" at bounding box center [239, 8] width 13 height 11
type input "18"
type input "1.65"
type input "100"
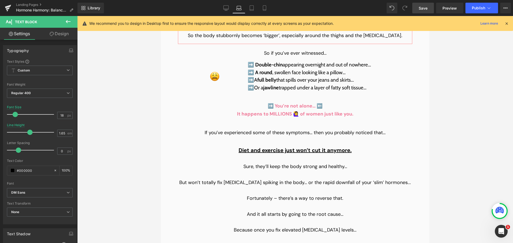
scroll to position [1132, 0]
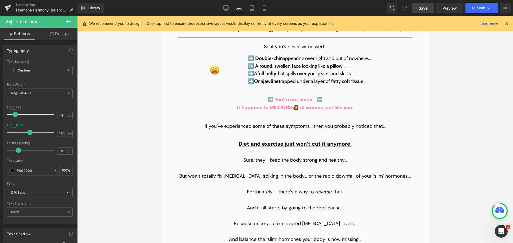
click at [282, 96] on div "➡️ You’re not alone… ⬅️ It happens to MILLIONS 🙋‍♀️ of women just like you. Tex…" at bounding box center [295, 104] width 234 height 16
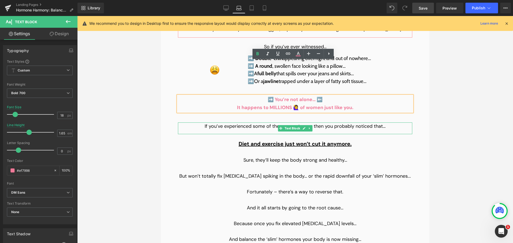
click at [266, 123] on p "If you’ve experienced some of these symptoms… then you probably noticed that…" at bounding box center [295, 127] width 234 height 8
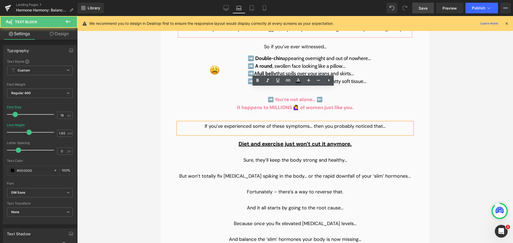
click at [279, 102] on icon at bounding box center [280, 103] width 3 height 3
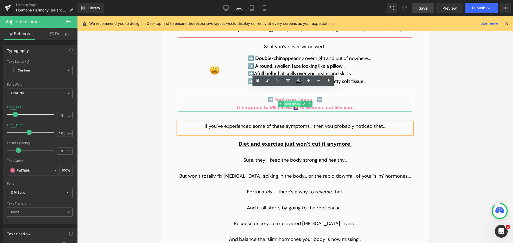
click at [289, 101] on span "Text Block" at bounding box center [293, 104] width 18 height 6
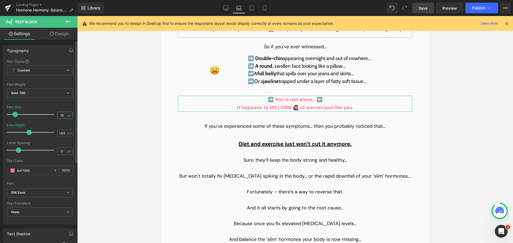
click at [61, 115] on input "18" at bounding box center [61, 115] width 9 height 7
type input "20"
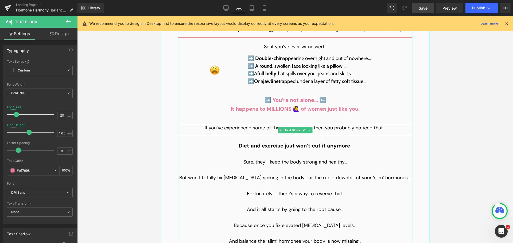
click at [249, 124] on p "If you’ve experienced some of these symptoms… then you probably noticed that…" at bounding box center [295, 128] width 234 height 8
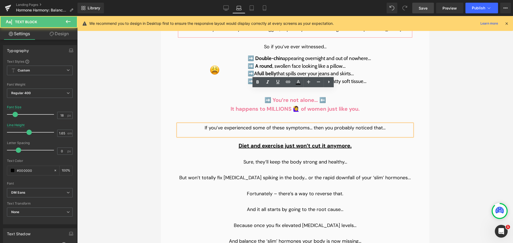
click at [258, 159] on span "Sure, they’ll keep the body strong and healthy…" at bounding box center [295, 162] width 104 height 6
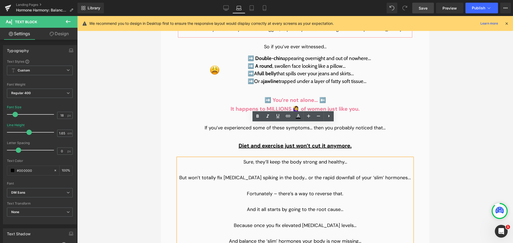
click at [244, 142] on span "Diet and exercise just won’t cut it anymore." at bounding box center [295, 145] width 113 height 7
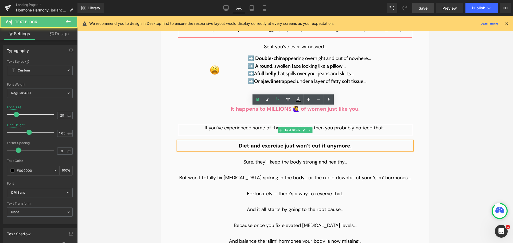
click at [247, 124] on p "If you’ve experienced some of these symptoms… then you probably noticed that…" at bounding box center [295, 128] width 234 height 8
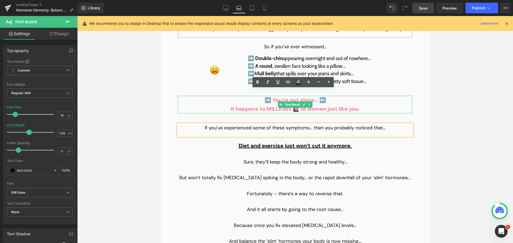
click at [248, 105] on p "It happens to MILLIONS 🙋‍♀️ of women just like you." at bounding box center [295, 109] width 234 height 9
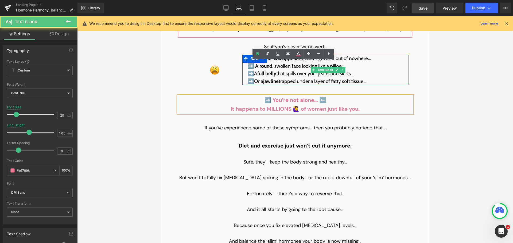
click at [270, 71] on span "full belly" at bounding box center [266, 74] width 19 height 6
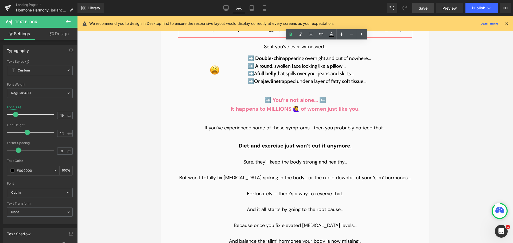
click at [385, 7] on link "Save" at bounding box center [423, 8] width 22 height 11
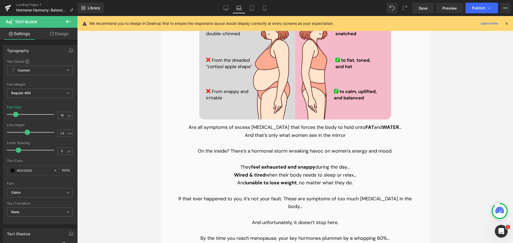
scroll to position [732, 0]
